Goal: Information Seeking & Learning: Find contact information

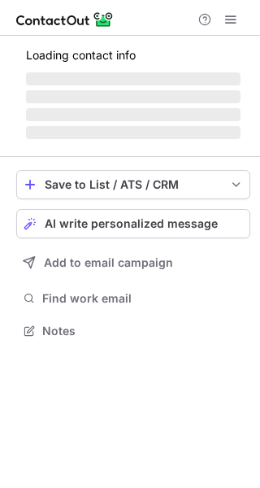
scroll to position [8, 8]
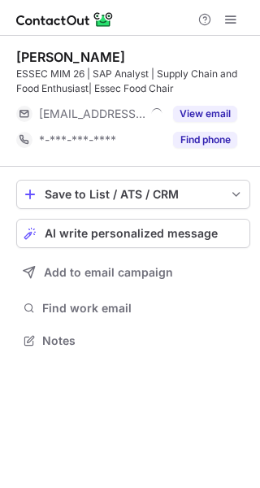
scroll to position [328, 260]
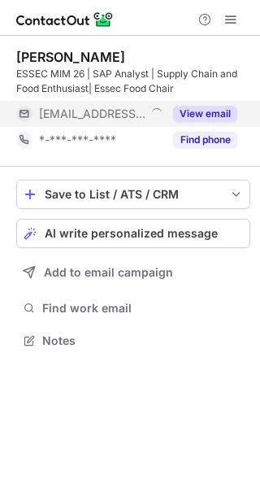
click at [154, 102] on div "***@retail4brands.com" at bounding box center [89, 114] width 147 height 26
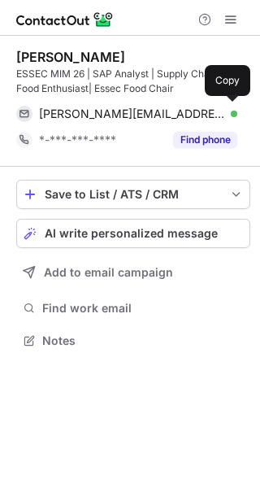
click at [154, 102] on div "gautham@retail4brands.com Verified Copy" at bounding box center [126, 114] width 221 height 26
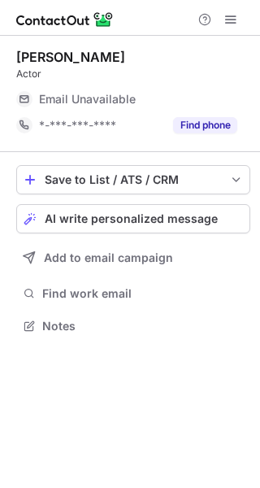
scroll to position [8, 8]
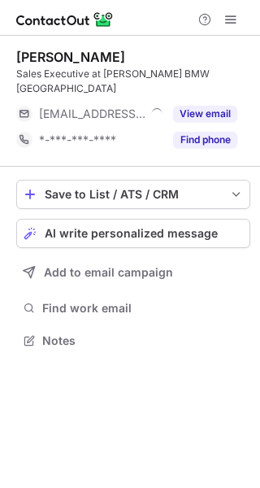
scroll to position [8, 8]
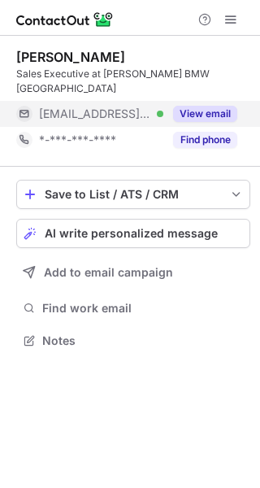
click at [203, 106] on button "View email" at bounding box center [205, 114] width 64 height 16
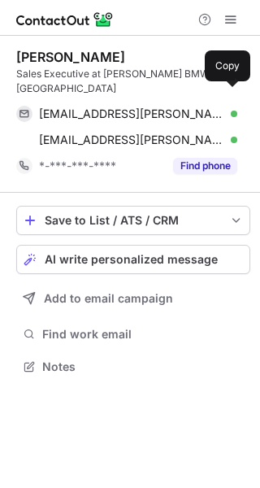
click at [203, 106] on span "[EMAIL_ADDRESS][PERSON_NAME][DOMAIN_NAME]" at bounding box center [132, 113] width 186 height 15
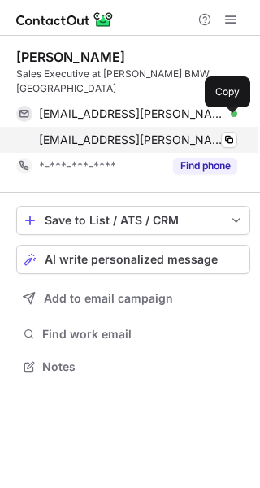
click at [186, 132] on span "[EMAIL_ADDRESS][PERSON_NAME][DOMAIN_NAME]" at bounding box center [132, 139] width 186 height 15
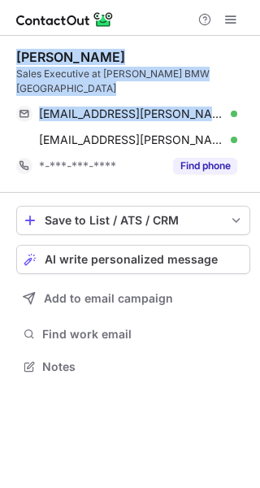
drag, startPoint x: 243, startPoint y: 82, endPoint x: 17, endPoint y: 43, distance: 229.3
click at [17, 43] on div "[PERSON_NAME] Sales Executive at [PERSON_NAME] BMW [GEOGRAPHIC_DATA] [EMAIL_ADD…" at bounding box center [133, 114] width 234 height 157
click at [17, 43] on div "Kirsty Macdonald Sales Executive at Douglas Park BMW Glasgow kirsty.macdonald@w…" at bounding box center [133, 114] width 234 height 157
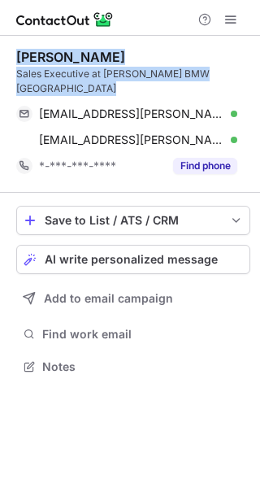
drag, startPoint x: 17, startPoint y: 43, endPoint x: 245, endPoint y: 80, distance: 230.6
click at [245, 80] on div "Kirsty Macdonald Sales Executive at Douglas Park BMW Glasgow kirsty.macdonald@w…" at bounding box center [133, 114] width 234 height 157
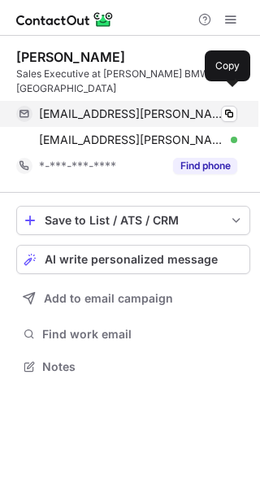
click at [119, 106] on span "kirsty.macdonald@wollastonbmw.co.uk" at bounding box center [132, 113] width 186 height 15
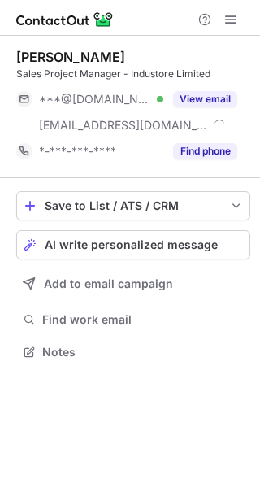
scroll to position [340, 260]
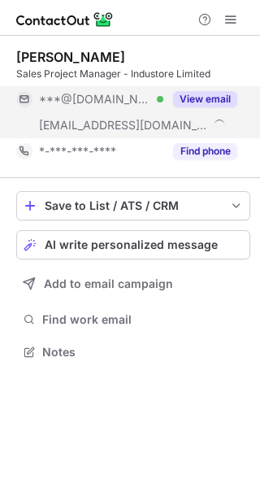
click at [165, 98] on div "View email" at bounding box center [200, 99] width 74 height 26
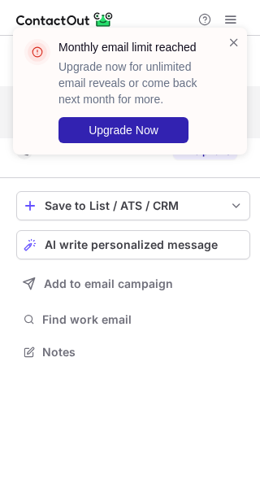
click at [141, 124] on div "Monthly email limit reached Upgrade now for unlimited email reveals or come bac…" at bounding box center [130, 97] width 260 height 172
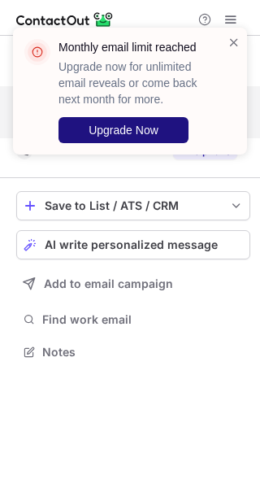
click at [141, 124] on span "Upgrade Now" at bounding box center [124, 130] width 70 height 13
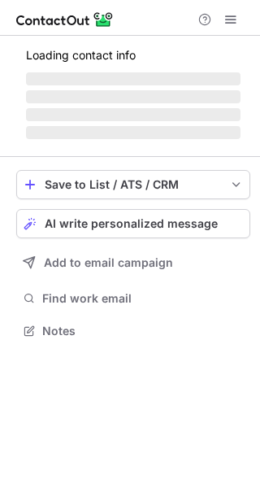
scroll to position [320, 260]
click at [232, 13] on span at bounding box center [230, 19] width 13 height 13
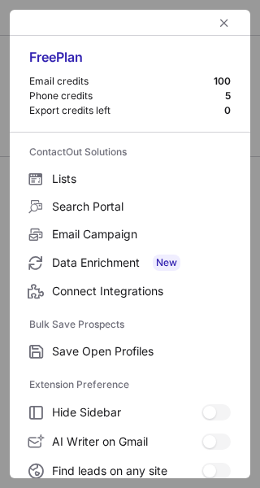
scroll to position [340, 260]
click at [218, 20] on span "left-button" at bounding box center [224, 22] width 13 height 13
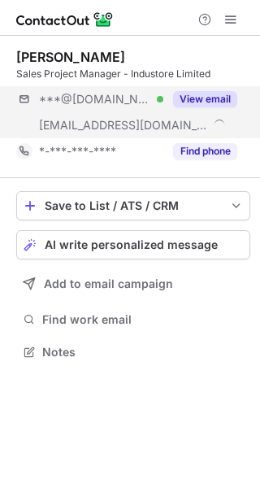
click at [221, 113] on div "***@[DOMAIN_NAME] Verified [EMAIL_ADDRESS][DOMAIN_NAME] View email" at bounding box center [133, 112] width 234 height 52
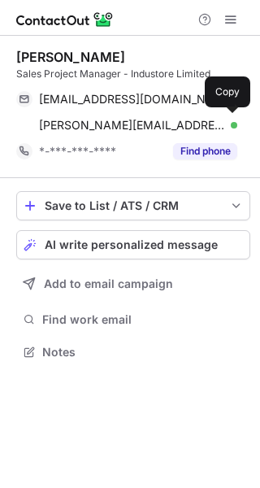
click at [221, 113] on div "[PERSON_NAME][EMAIL_ADDRESS][DOMAIN_NAME] Verified Copy" at bounding box center [126, 125] width 221 height 26
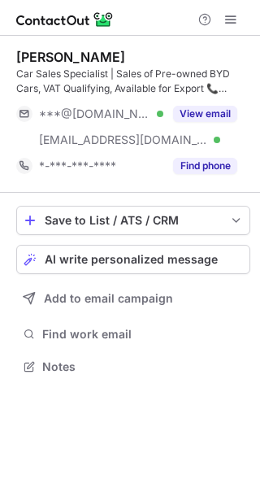
scroll to position [354, 260]
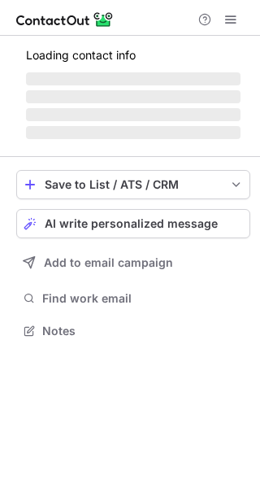
scroll to position [320, 260]
click at [169, 131] on span "‌" at bounding box center [133, 132] width 215 height 13
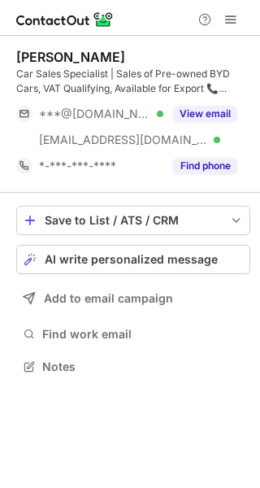
scroll to position [354, 260]
click at [169, 131] on div "***@gmail.com Verified ***@theluxurysourcing.co.uk Verified View email" at bounding box center [133, 127] width 234 height 52
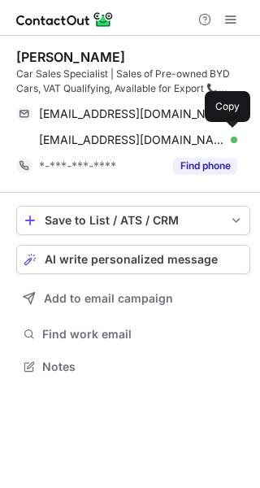
click at [178, 137] on span "info@theluxurysourcing.co.uk" at bounding box center [132, 139] width 186 height 15
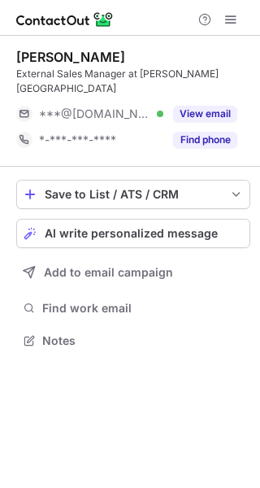
scroll to position [8, 8]
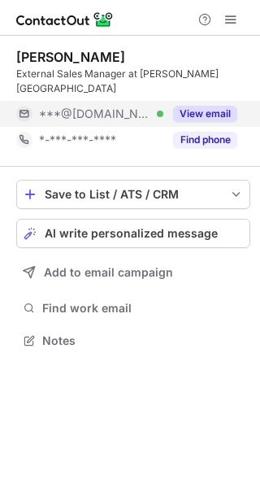
click at [187, 106] on button "View email" at bounding box center [205, 114] width 64 height 16
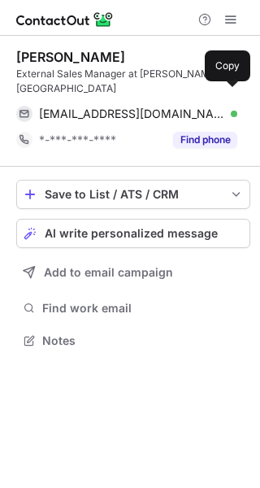
click at [187, 106] on span "[EMAIL_ADDRESS][DOMAIN_NAME]" at bounding box center [132, 113] width 186 height 15
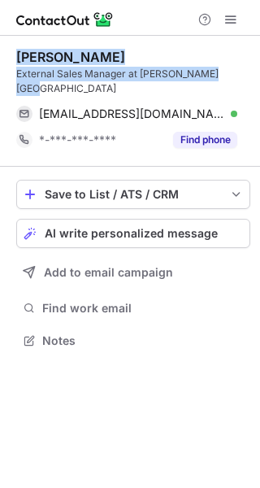
drag, startPoint x: 223, startPoint y: 69, endPoint x: 16, endPoint y: 48, distance: 207.5
click at [16, 48] on div "[PERSON_NAME] External Sales Manager at [PERSON_NAME][GEOGRAPHIC_DATA] [EMAIL_A…" at bounding box center [133, 101] width 234 height 131
copy div "[PERSON_NAME] External Sales Manager at [PERSON_NAME][GEOGRAPHIC_DATA]"
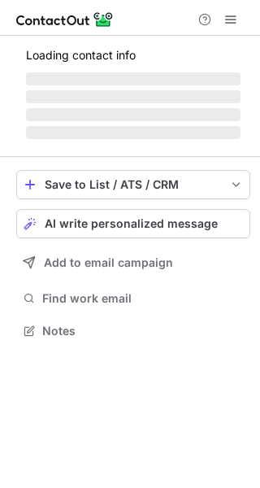
scroll to position [8, 8]
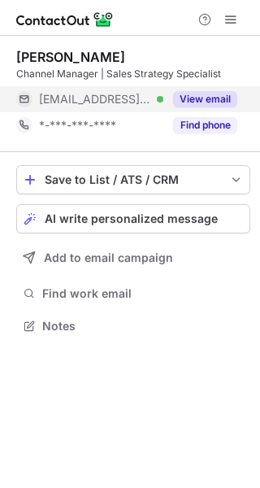
click at [136, 106] on div "[EMAIL_ADDRESS][DOMAIN_NAME] Verified" at bounding box center [101, 99] width 124 height 15
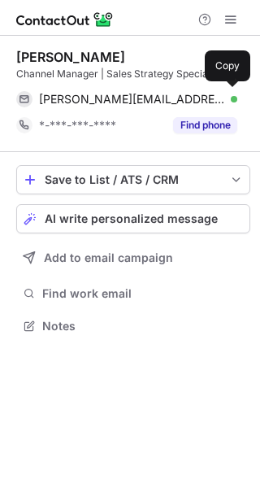
click at [136, 106] on span "[PERSON_NAME][EMAIL_ADDRESS][DOMAIN_NAME]" at bounding box center [132, 99] width 186 height 15
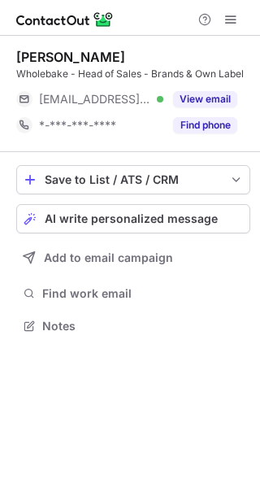
scroll to position [8, 8]
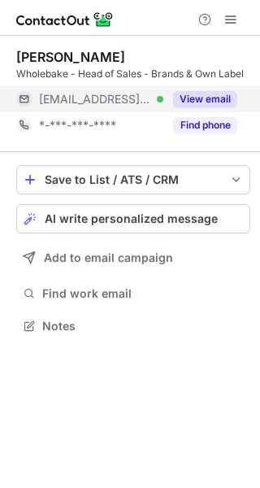
click at [110, 103] on span "***@btinternet.com" at bounding box center [95, 99] width 112 height 15
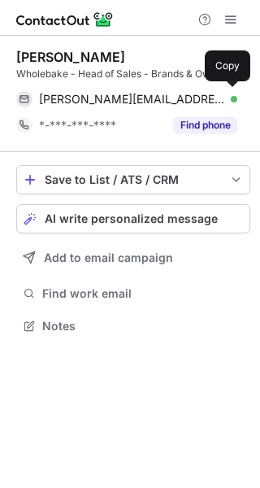
click at [110, 103] on span "marcus.hudson@btinternet.com" at bounding box center [132, 99] width 186 height 15
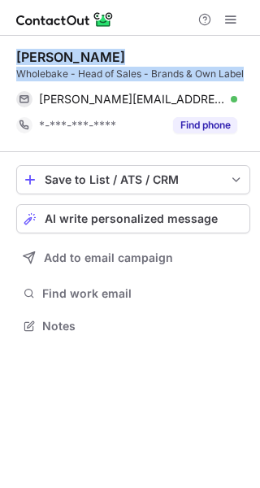
drag, startPoint x: 250, startPoint y: 69, endPoint x: 15, endPoint y: 50, distance: 235.6
click at [15, 50] on div "Marcus Hudson Wholebake - Head of Sales - Brands & Own Label marcus.hudson@btin…" at bounding box center [130, 193] width 260 height 315
copy div "Marcus Hudson Wholebake - Head of Sales - Brands & Own Label"
